Goal: Task Accomplishment & Management: Use online tool/utility

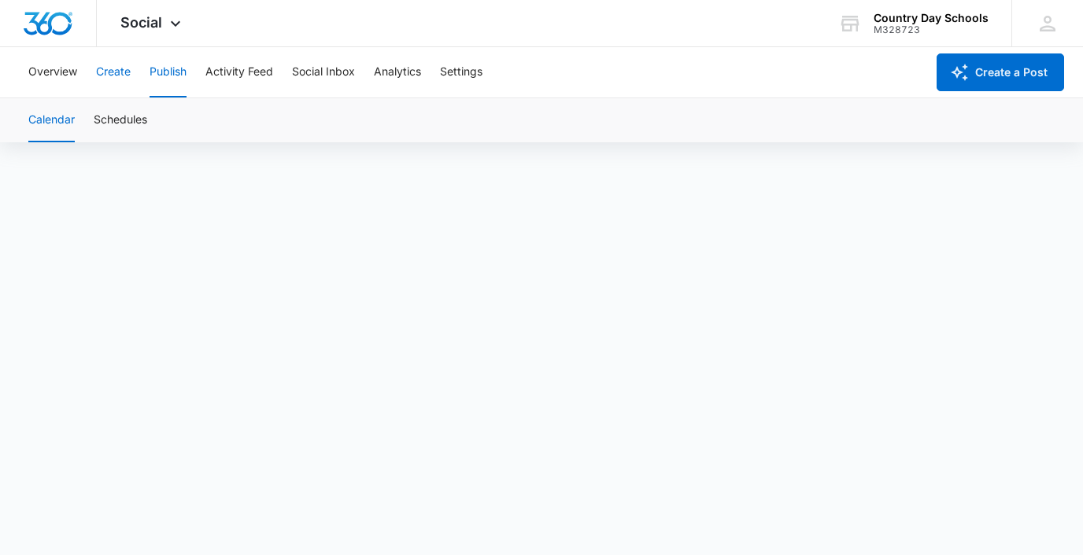
click at [109, 74] on button "Create" at bounding box center [113, 72] width 35 height 50
click at [174, 67] on button "Publish" at bounding box center [167, 72] width 37 height 50
